Goal: Information Seeking & Learning: Learn about a topic

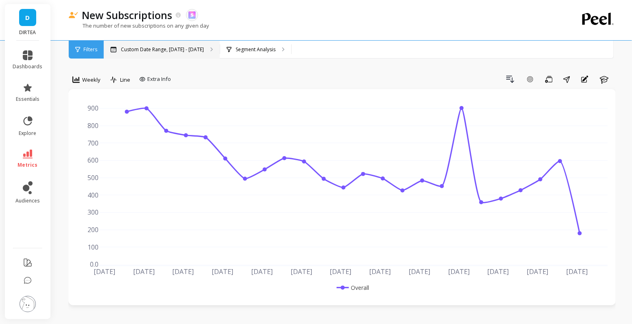
click at [166, 52] on p "Custom Date Range, [DATE] - [DATE]" at bounding box center [162, 49] width 83 height 7
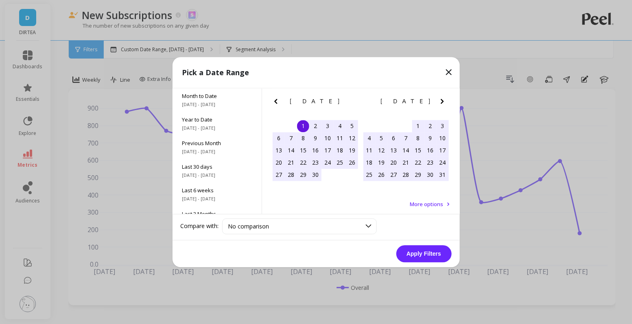
click at [448, 70] on icon at bounding box center [449, 72] width 10 height 10
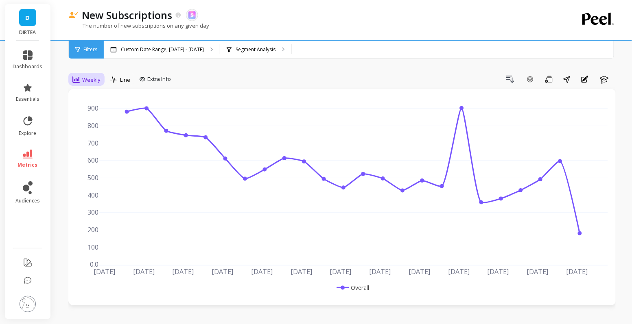
click at [83, 83] on span "Weekly" at bounding box center [91, 80] width 18 height 8
click at [97, 116] on div "Daily" at bounding box center [98, 114] width 46 height 8
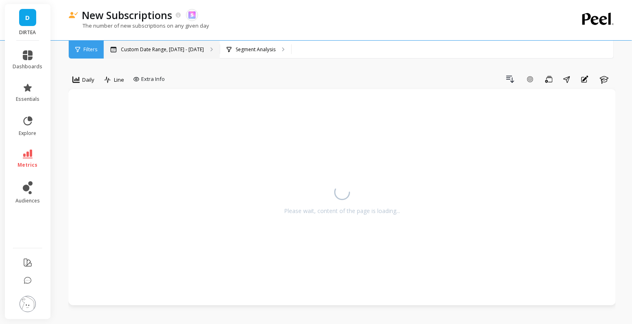
click at [153, 52] on p "Custom Date Range, [DATE] - [DATE]" at bounding box center [162, 49] width 83 height 7
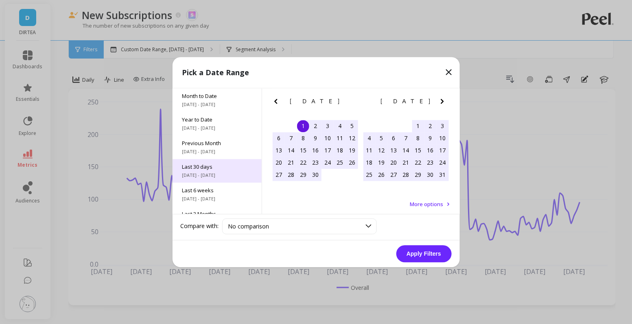
click at [214, 168] on span "Last 30 days" at bounding box center [217, 166] width 70 height 7
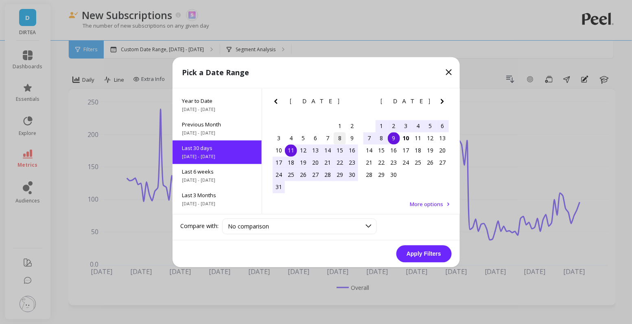
scroll to position [20, 0]
click at [345, 122] on div "1" at bounding box center [340, 126] width 12 height 12
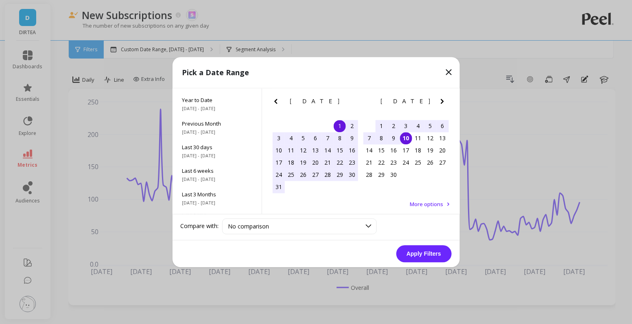
click at [406, 136] on div "10" at bounding box center [406, 138] width 12 height 12
click at [427, 255] on button "Apply Filters" at bounding box center [423, 253] width 55 height 17
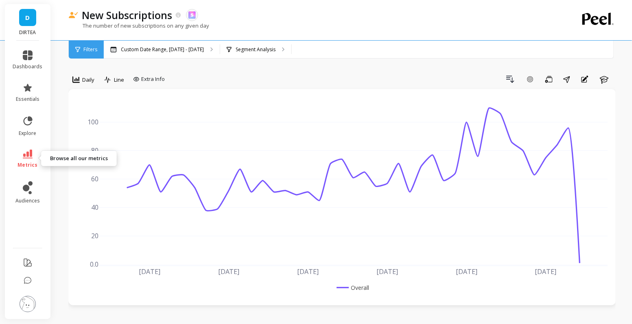
click at [29, 157] on icon at bounding box center [28, 154] width 10 height 9
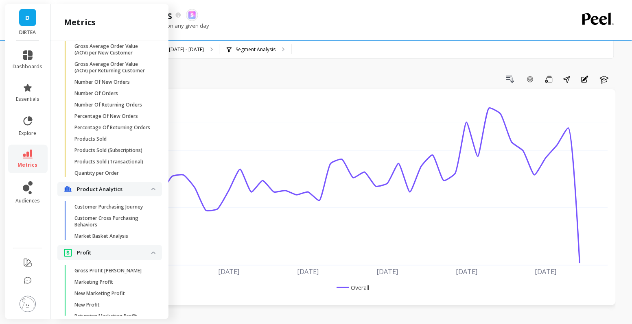
scroll to position [1501, 0]
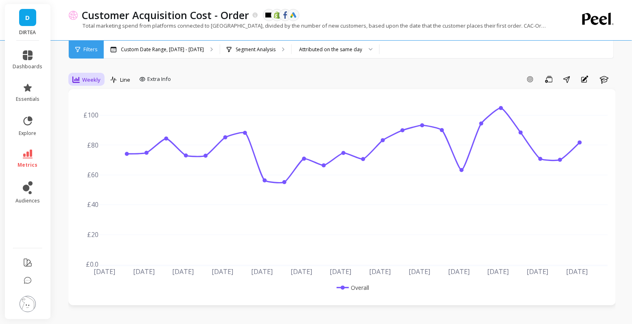
click at [85, 79] on span "Weekly" at bounding box center [91, 80] width 18 height 8
click at [101, 119] on div "Daily" at bounding box center [98, 114] width 56 height 14
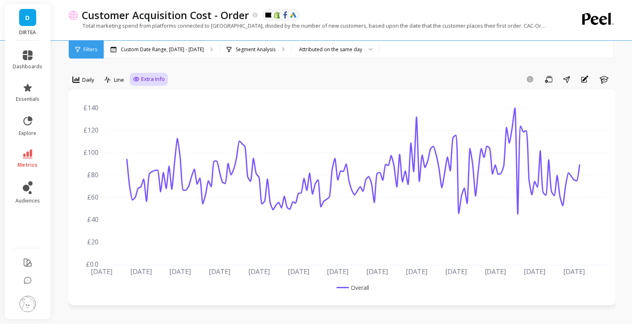
click at [139, 81] on icon at bounding box center [136, 79] width 7 height 7
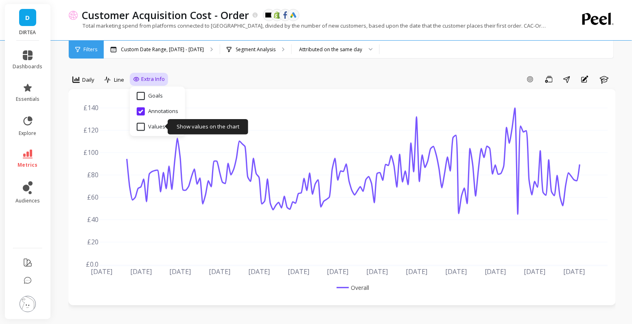
click at [151, 125] on input "Values" at bounding box center [151, 127] width 28 height 8
checkbox input "true"
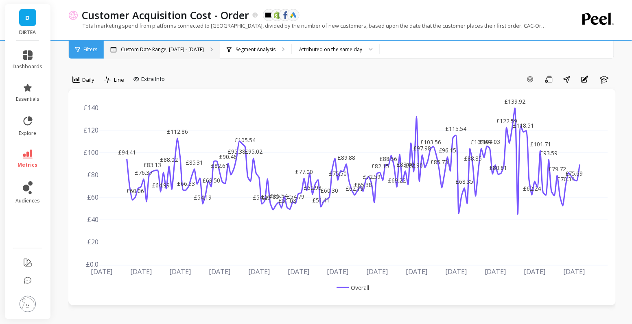
click at [185, 46] on p "Custom Date Range, [DATE] - [DATE]" at bounding box center [162, 49] width 83 height 7
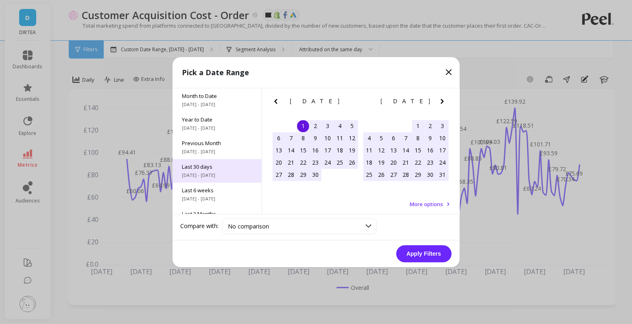
click at [221, 170] on span "Last 30 days" at bounding box center [217, 166] width 70 height 7
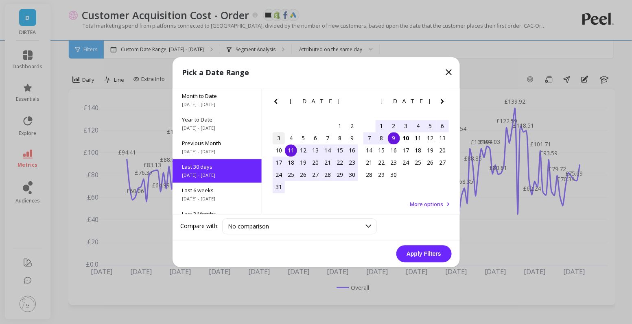
scroll to position [20, 0]
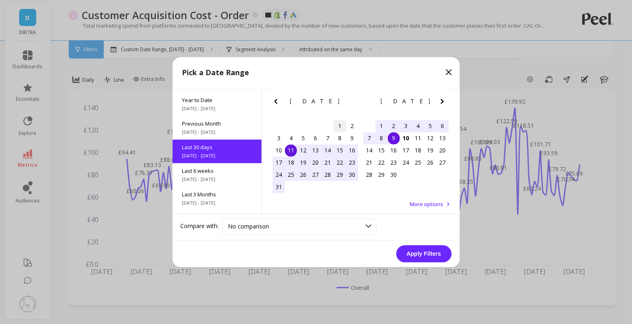
click at [344, 127] on div "1" at bounding box center [340, 126] width 12 height 12
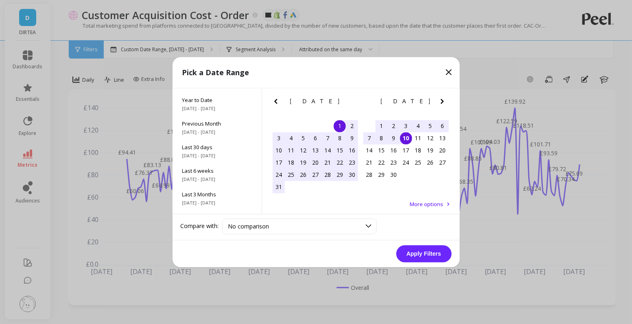
click at [410, 140] on div "10" at bounding box center [406, 138] width 12 height 12
click at [428, 255] on button "Apply Filters" at bounding box center [423, 253] width 55 height 17
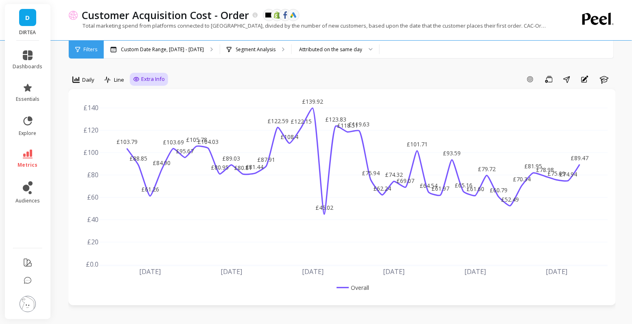
click at [143, 76] on span "Extra Info" at bounding box center [153, 79] width 24 height 8
click at [261, 50] on p "Segment Analysis" at bounding box center [256, 49] width 40 height 7
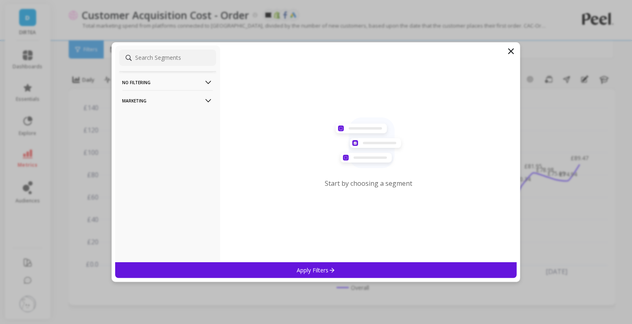
click at [188, 101] on p "Marketing" at bounding box center [167, 100] width 90 height 21
click at [168, 142] on div "Countries" at bounding box center [167, 144] width 97 height 13
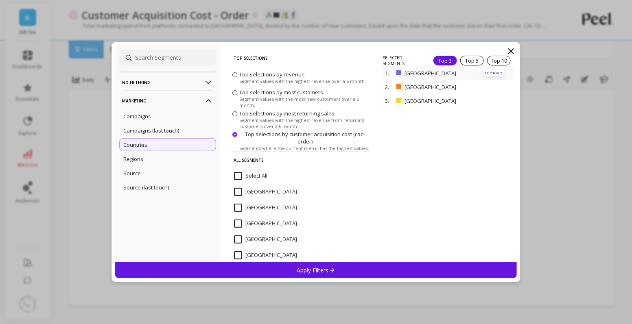
click at [495, 74] on p "remove" at bounding box center [493, 73] width 21 height 6
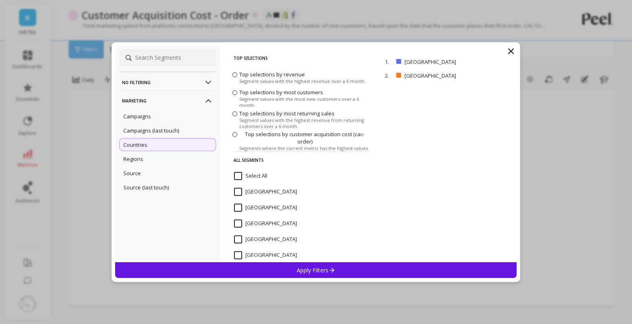
click at [344, 273] on div "Apply Filters" at bounding box center [316, 270] width 402 height 16
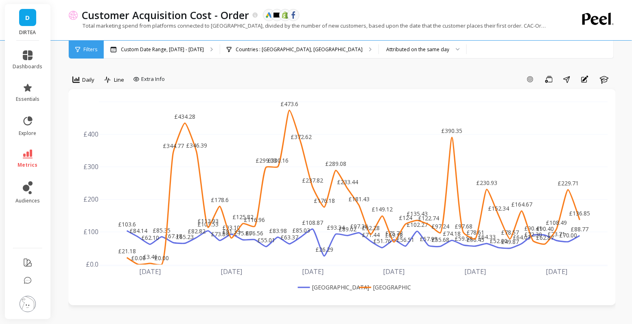
click at [29, 159] on link "metrics" at bounding box center [28, 159] width 30 height 19
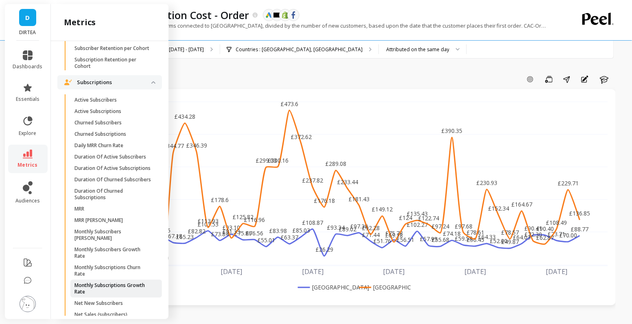
scroll to position [2158, 0]
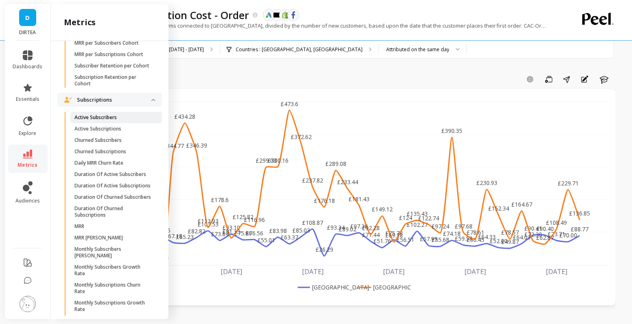
click at [109, 118] on p "Active Subscribers" at bounding box center [95, 117] width 42 height 7
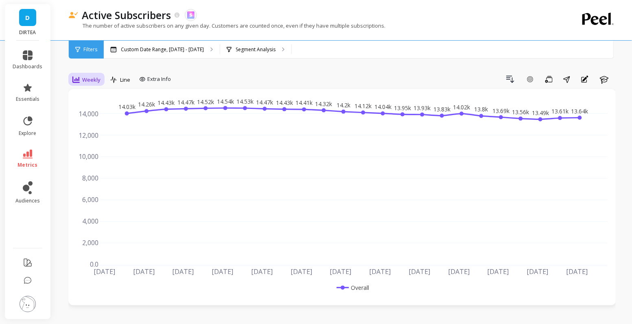
click at [89, 79] on span "Weekly" at bounding box center [91, 80] width 18 height 8
click at [97, 113] on div "Daily" at bounding box center [98, 114] width 46 height 8
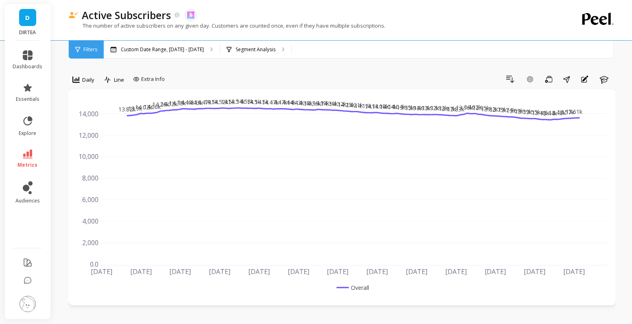
click at [35, 155] on link "metrics" at bounding box center [28, 159] width 30 height 19
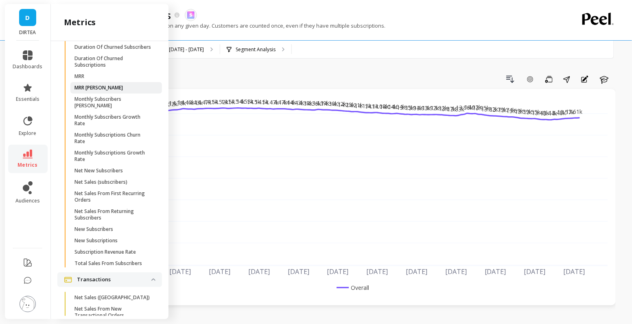
scroll to position [2370, 0]
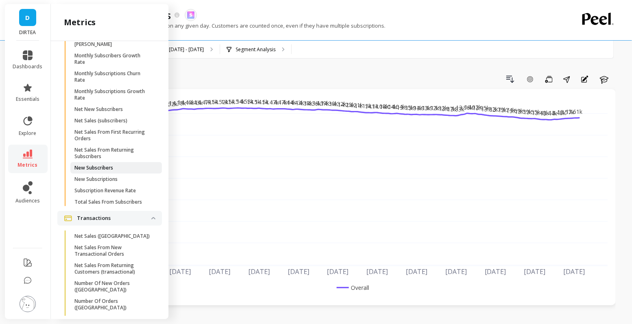
click at [109, 168] on p "New Subscribers" at bounding box center [93, 168] width 39 height 7
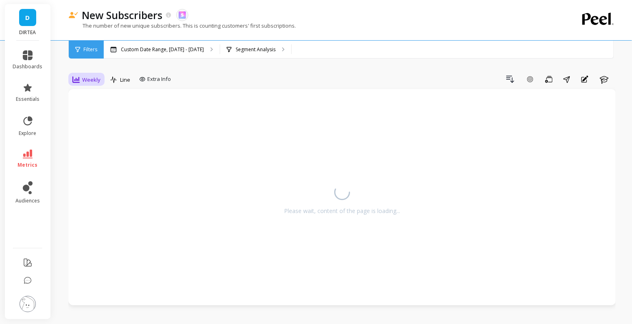
click at [81, 81] on div "Weekly" at bounding box center [86, 80] width 28 height 10
click at [92, 110] on div "Daily" at bounding box center [98, 114] width 46 height 8
click at [168, 52] on p "Custom Date Range, [DATE] - [DATE]" at bounding box center [162, 49] width 83 height 7
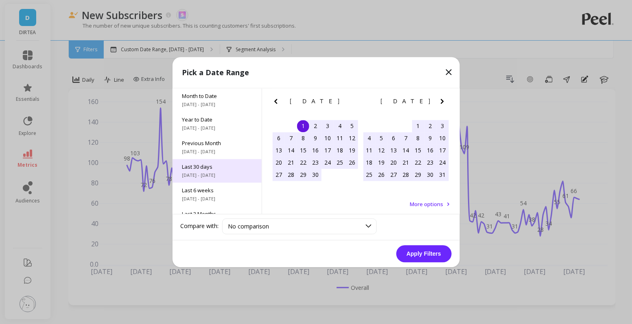
click at [223, 162] on div "Last 30 days [DATE] - [DATE]" at bounding box center [216, 171] width 89 height 24
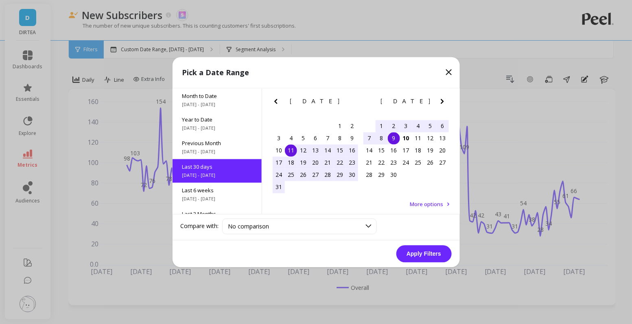
scroll to position [20, 0]
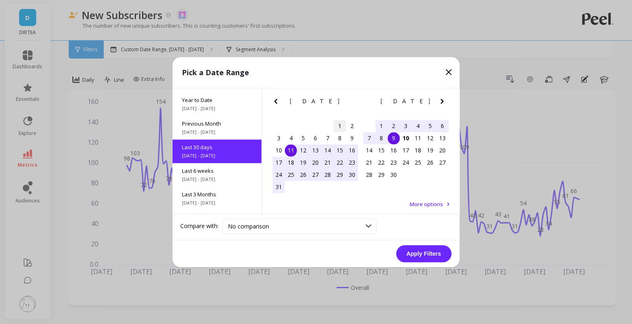
click at [340, 123] on div "1" at bounding box center [340, 126] width 12 height 12
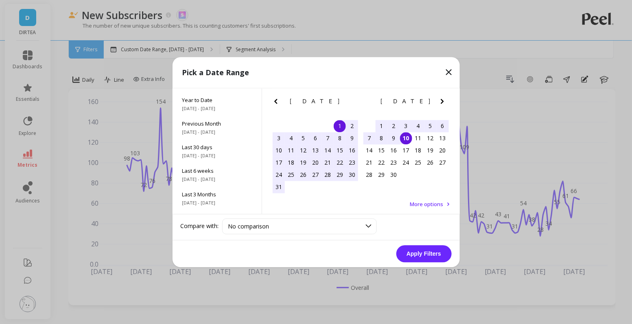
click at [406, 138] on div "10" at bounding box center [406, 138] width 12 height 12
click at [424, 251] on button "Apply Filters" at bounding box center [423, 253] width 55 height 17
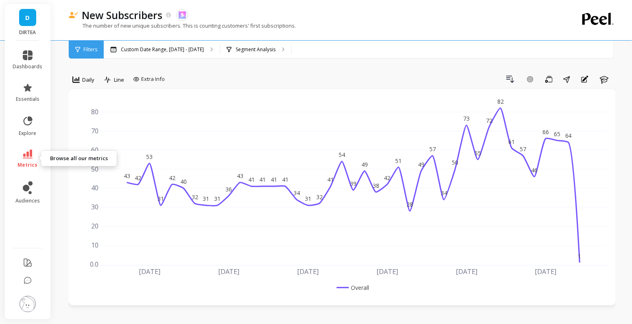
click at [22, 158] on link "metrics" at bounding box center [28, 159] width 30 height 19
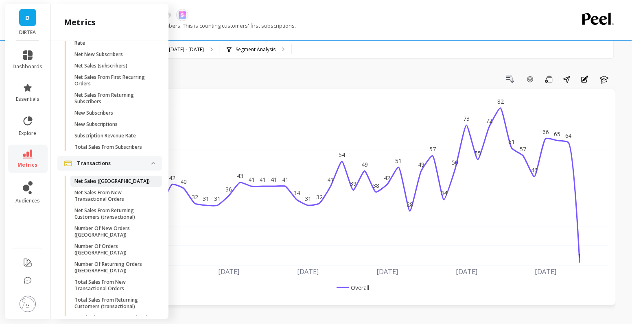
scroll to position [2430, 0]
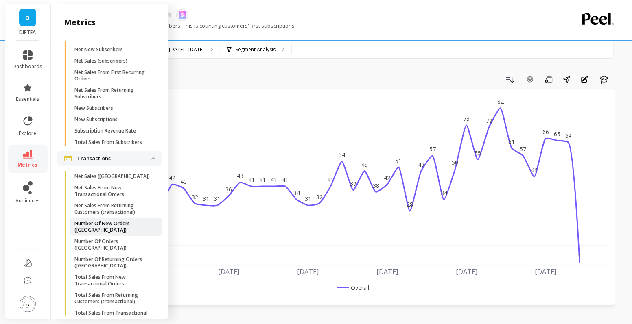
click at [116, 224] on p "Number Of New Orders ([GEOGRAPHIC_DATA])" at bounding box center [113, 226] width 78 height 13
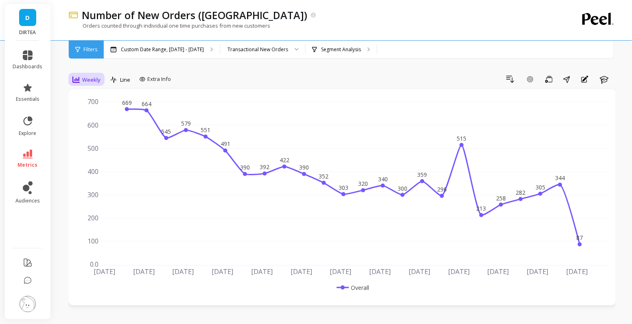
click at [90, 77] on span "Weekly" at bounding box center [91, 80] width 18 height 8
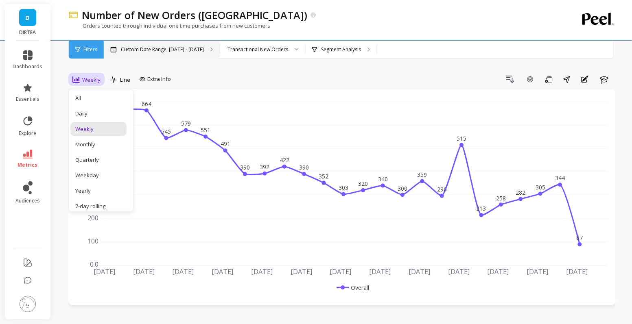
click at [151, 50] on p "Custom Date Range, [DATE] - [DATE]" at bounding box center [162, 49] width 83 height 7
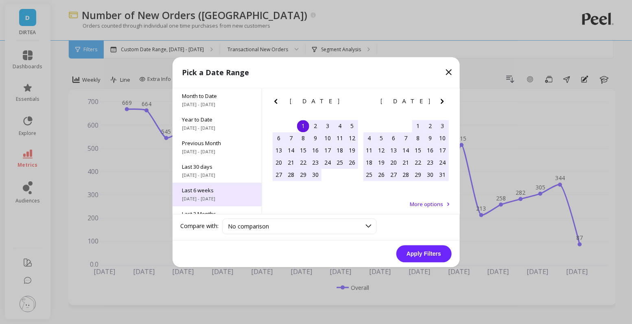
click at [209, 185] on div "Last 6 weeks [DATE] - [DATE]" at bounding box center [216, 195] width 89 height 24
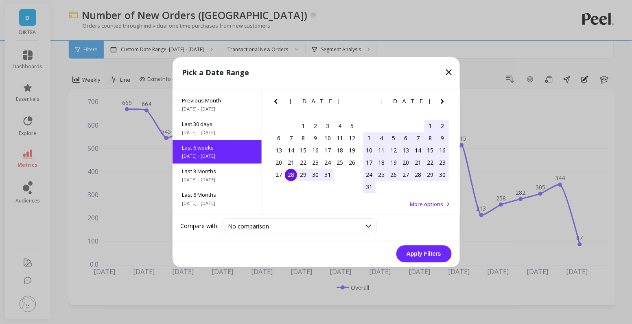
scroll to position [43, 0]
click at [290, 177] on div "28" at bounding box center [291, 175] width 12 height 12
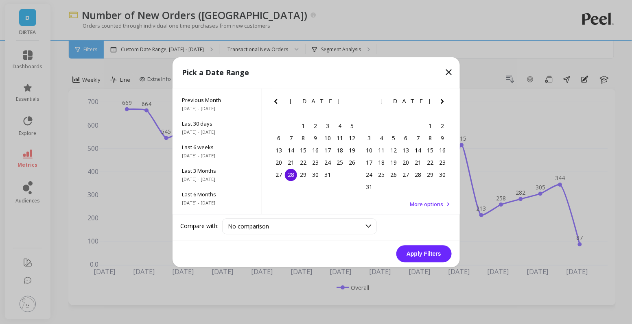
click at [443, 106] on icon "Next Month" at bounding box center [442, 101] width 10 height 10
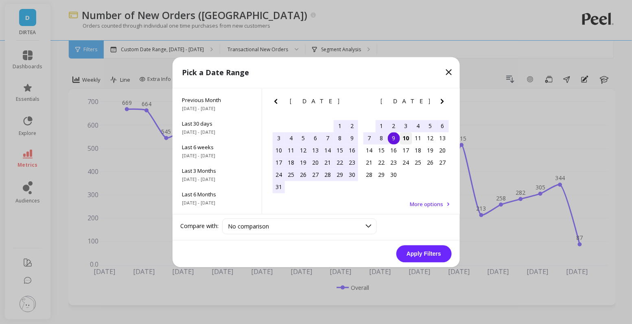
click at [400, 140] on div "10" at bounding box center [406, 138] width 12 height 12
click at [416, 256] on button "Apply Filters" at bounding box center [423, 253] width 55 height 17
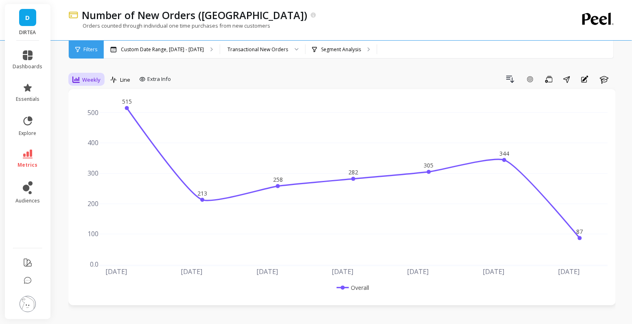
click at [84, 77] on span "Weekly" at bounding box center [91, 80] width 18 height 8
click at [91, 110] on div "Daily" at bounding box center [98, 114] width 46 height 8
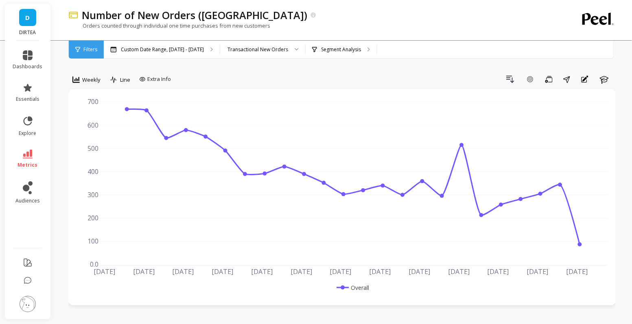
click at [26, 17] on span "D" at bounding box center [28, 17] width 4 height 9
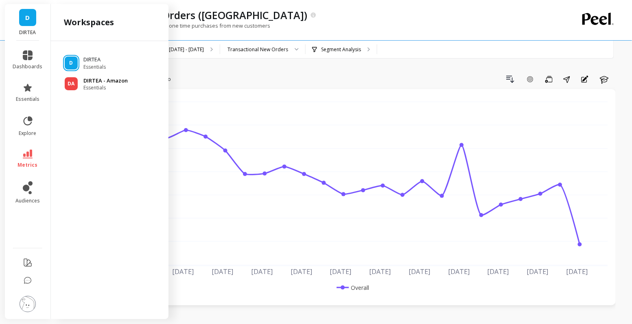
click at [94, 87] on span "Essentials" at bounding box center [105, 88] width 44 height 7
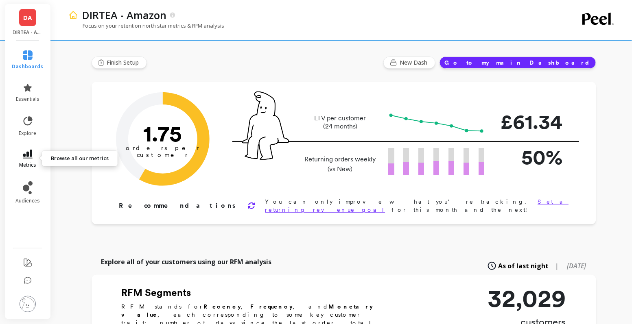
click at [31, 150] on icon at bounding box center [28, 154] width 10 height 9
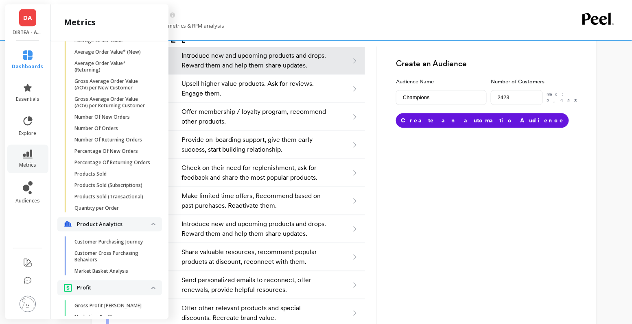
scroll to position [1056, 0]
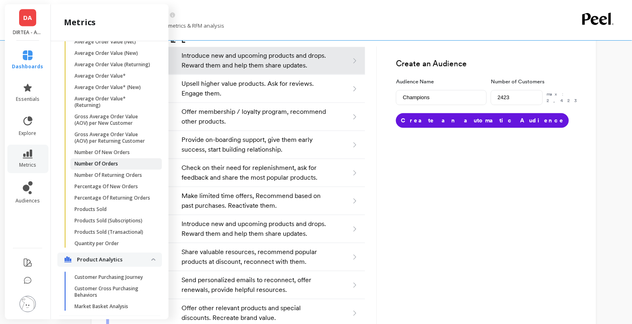
click at [103, 158] on link "Number Of Orders" at bounding box center [116, 163] width 92 height 11
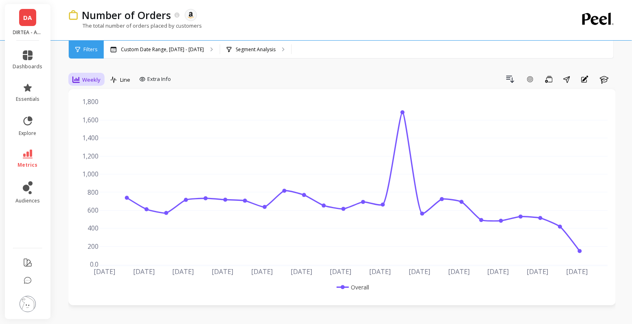
click at [98, 81] on span "Weekly" at bounding box center [91, 80] width 18 height 8
click at [99, 148] on div "Monthly" at bounding box center [98, 144] width 56 height 14
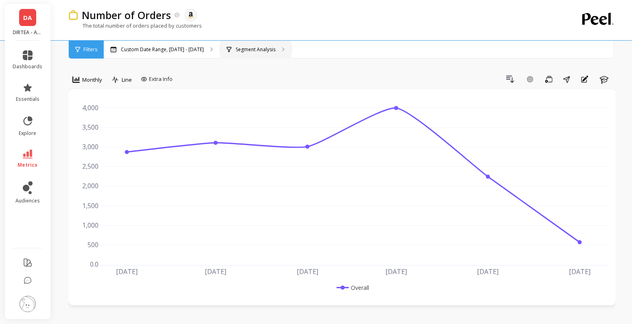
click at [228, 44] on div "Segment Analysis" at bounding box center [255, 50] width 71 height 18
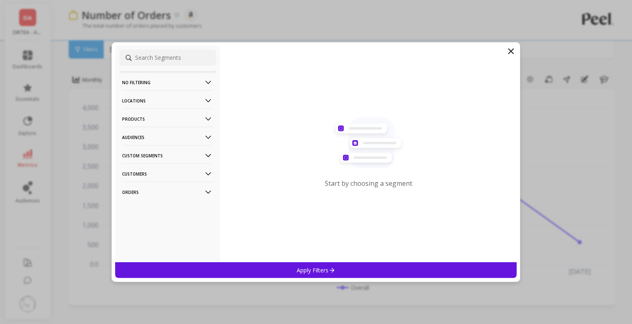
click at [189, 120] on p "Products" at bounding box center [167, 119] width 90 height 21
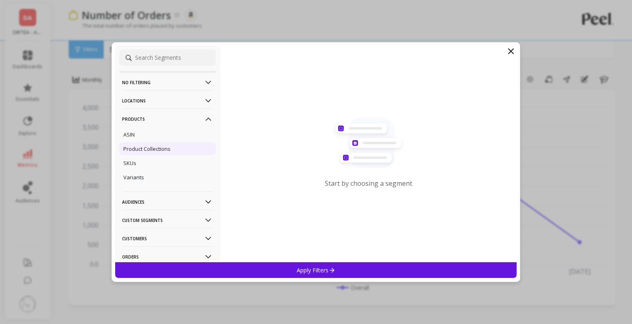
click at [164, 147] on p "Product Collections" at bounding box center [147, 148] width 47 height 7
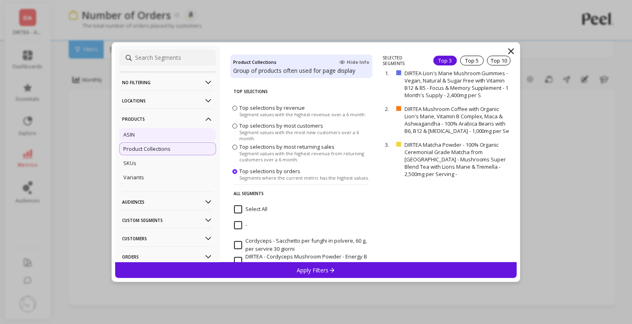
click at [165, 135] on div "ASIN" at bounding box center [167, 134] width 97 height 13
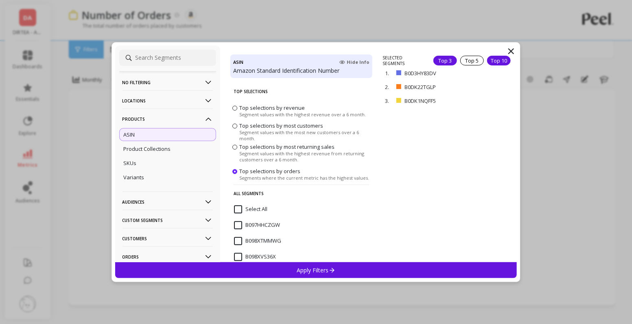
click at [489, 58] on div "Top 10" at bounding box center [499, 61] width 24 height 10
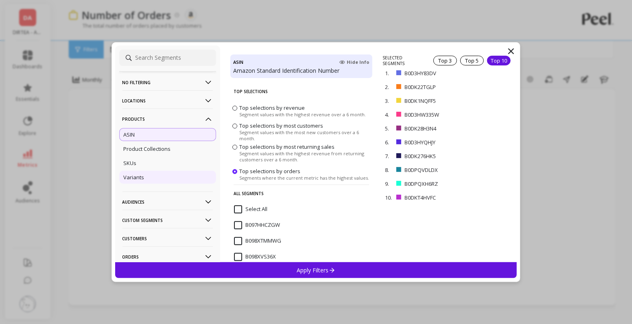
click at [151, 176] on div "Variants" at bounding box center [167, 177] width 97 height 13
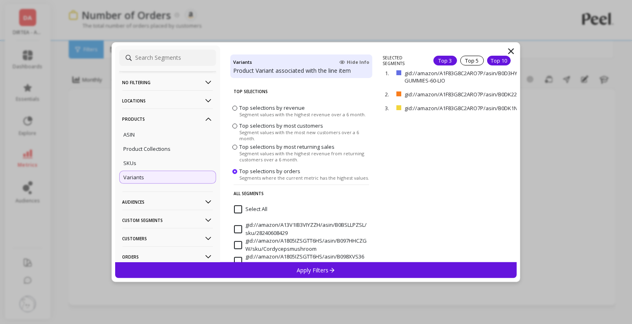
click at [501, 61] on div "Top 10" at bounding box center [499, 61] width 24 height 10
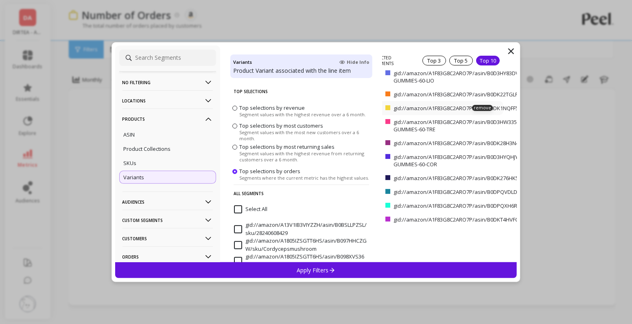
scroll to position [0, 70]
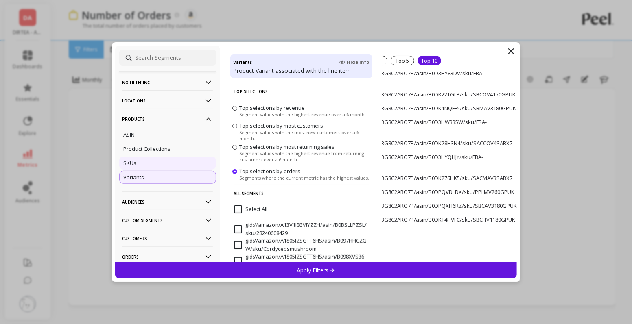
click at [154, 163] on div "SKUs" at bounding box center [167, 163] width 97 height 13
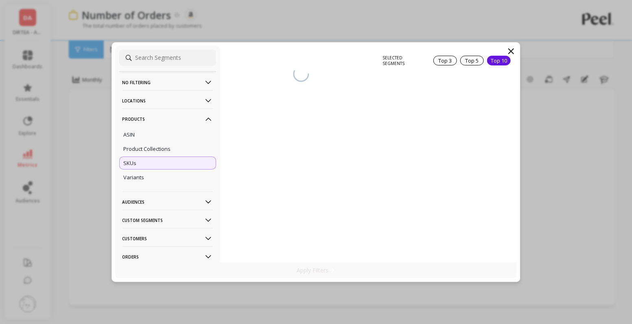
scroll to position [0, 0]
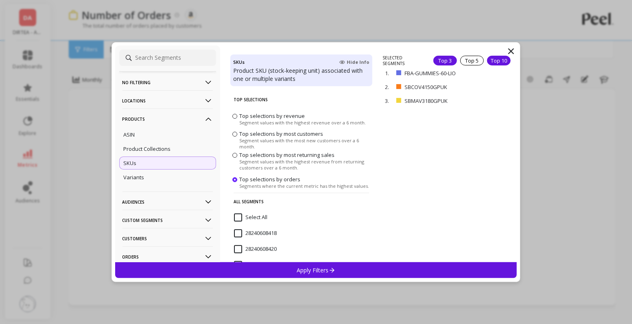
click at [497, 59] on div "Top 10" at bounding box center [499, 61] width 24 height 10
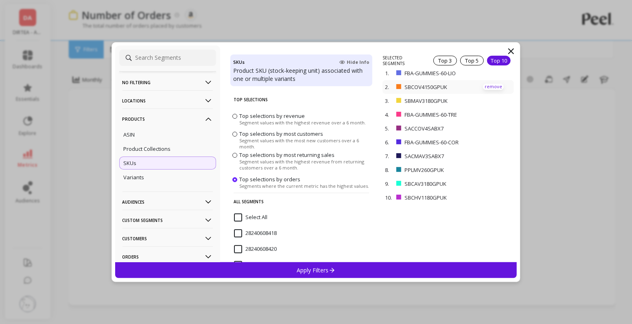
click at [493, 86] on p "remove" at bounding box center [493, 87] width 21 height 6
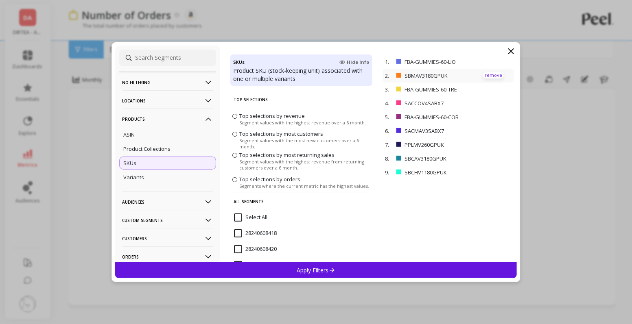
click at [493, 75] on p "remove" at bounding box center [493, 75] width 21 height 6
click at [494, 63] on p "remove" at bounding box center [493, 62] width 21 height 6
click at [495, 73] on p "remove" at bounding box center [493, 75] width 21 height 6
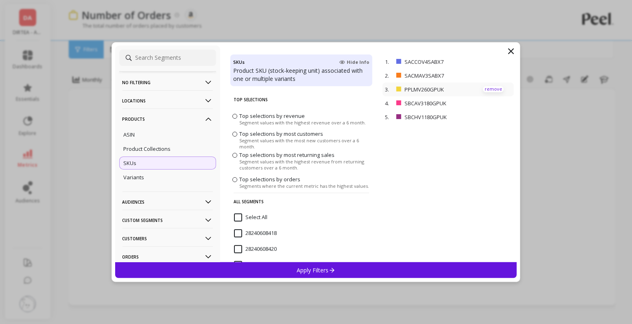
click at [491, 87] on p "remove" at bounding box center [493, 89] width 21 height 6
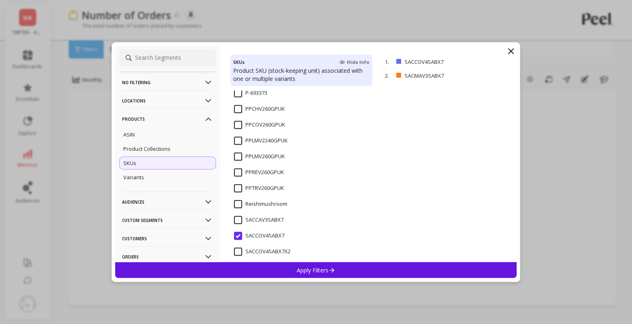
scroll to position [713, 0]
click at [257, 218] on input "SACCAV3SABX7" at bounding box center [259, 219] width 50 height 8
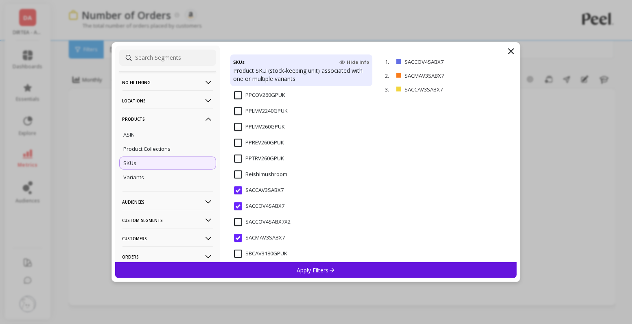
click at [264, 222] on input "SACCOV4SABX7X2" at bounding box center [262, 222] width 57 height 8
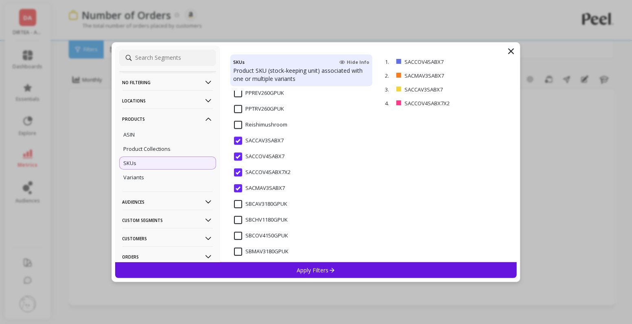
scroll to position [792, 0]
click at [306, 268] on p "Apply Filters" at bounding box center [316, 270] width 39 height 8
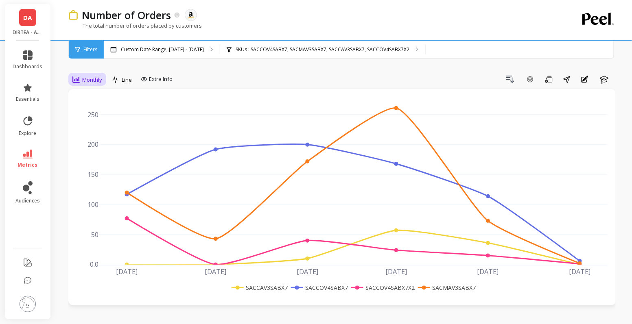
click at [94, 84] on div "Monthly" at bounding box center [87, 80] width 30 height 10
click at [128, 76] on span "Line" at bounding box center [127, 80] width 10 height 8
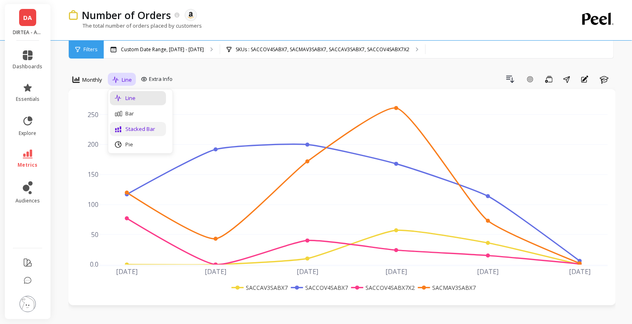
click at [143, 127] on div "Stacked Bar" at bounding box center [138, 129] width 46 height 8
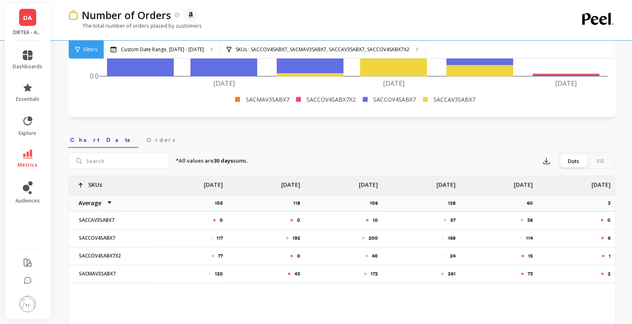
scroll to position [189, 0]
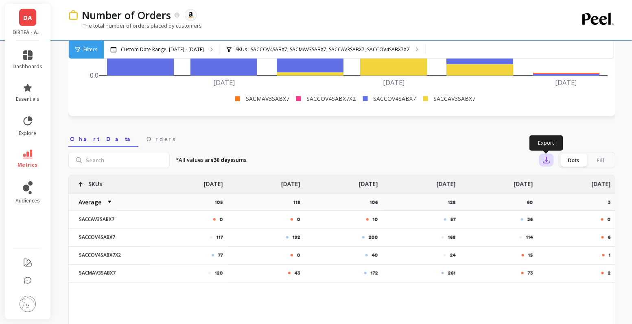
click at [543, 159] on icon "button" at bounding box center [546, 160] width 8 height 8
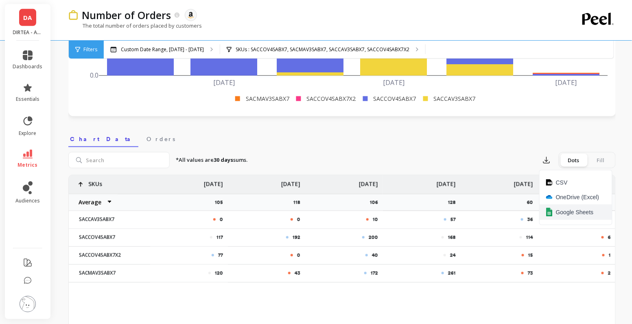
click at [571, 213] on span "Google Sheets" at bounding box center [575, 212] width 38 height 8
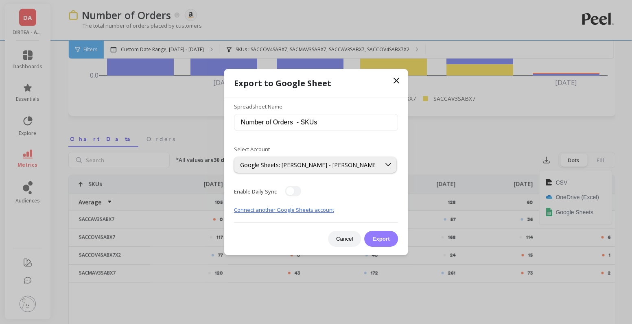
click at [386, 240] on button "Export" at bounding box center [380, 239] width 33 height 16
